Goal: Transaction & Acquisition: Obtain resource

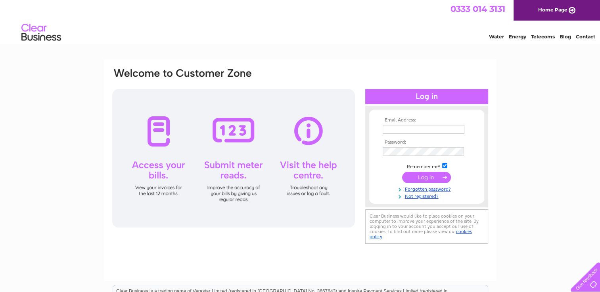
type input "[EMAIL_ADDRESS][DOMAIN_NAME]"
click at [430, 174] on input "submit" at bounding box center [426, 177] width 49 height 11
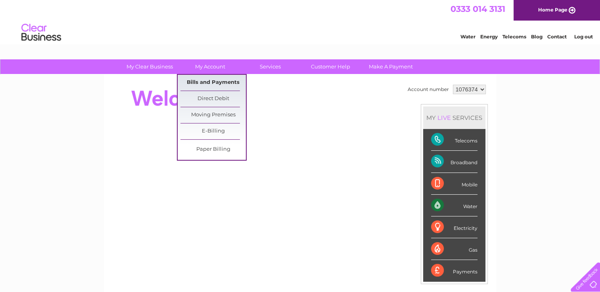
click at [218, 82] on link "Bills and Payments" at bounding box center [212, 83] width 65 height 16
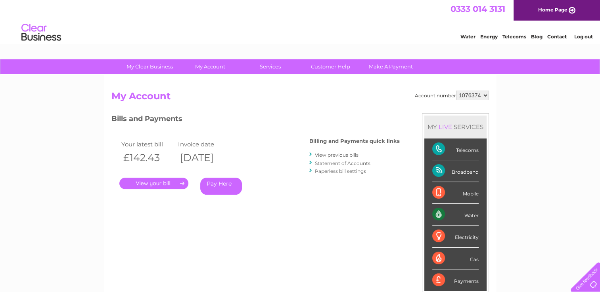
click at [224, 183] on link "Pay Here" at bounding box center [221, 186] width 42 height 17
click at [172, 182] on link "." at bounding box center [153, 183] width 69 height 11
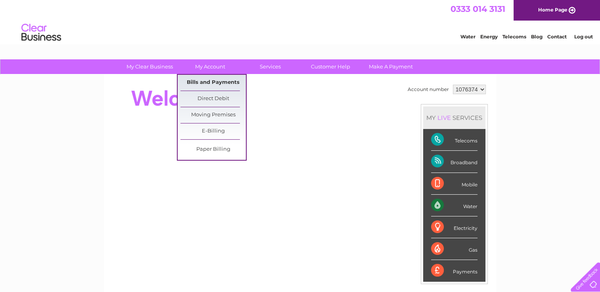
click at [217, 81] on link "Bills and Payments" at bounding box center [212, 83] width 65 height 16
click at [203, 81] on link "Bills and Payments" at bounding box center [212, 83] width 65 height 16
click at [212, 81] on link "Bills and Payments" at bounding box center [212, 83] width 65 height 16
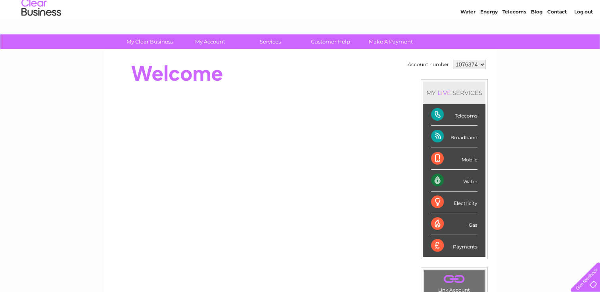
scroll to position [11, 0]
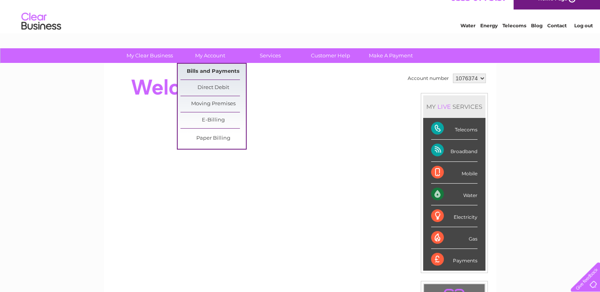
click at [211, 70] on link "Bills and Payments" at bounding box center [212, 72] width 65 height 16
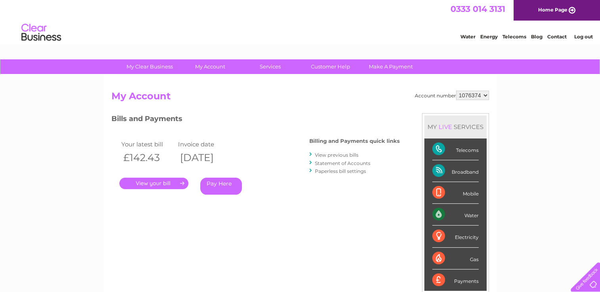
click at [164, 182] on link "." at bounding box center [153, 183] width 69 height 11
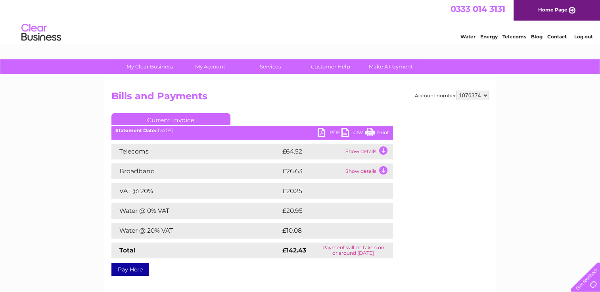
click at [320, 133] on link "PDF" at bounding box center [329, 133] width 24 height 11
